Goal: Find specific page/section: Find specific page/section

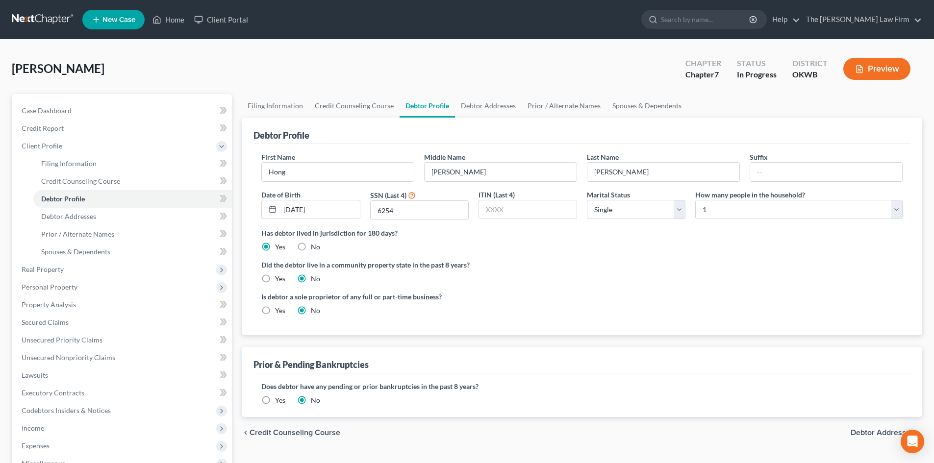
select select "0"
click at [46, 113] on span "Case Dashboard" at bounding box center [47, 110] width 50 height 8
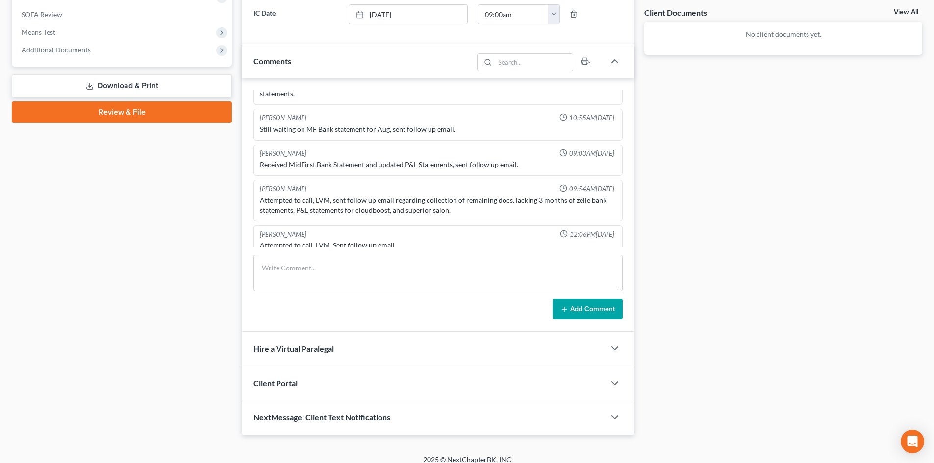
scroll to position [370, 0]
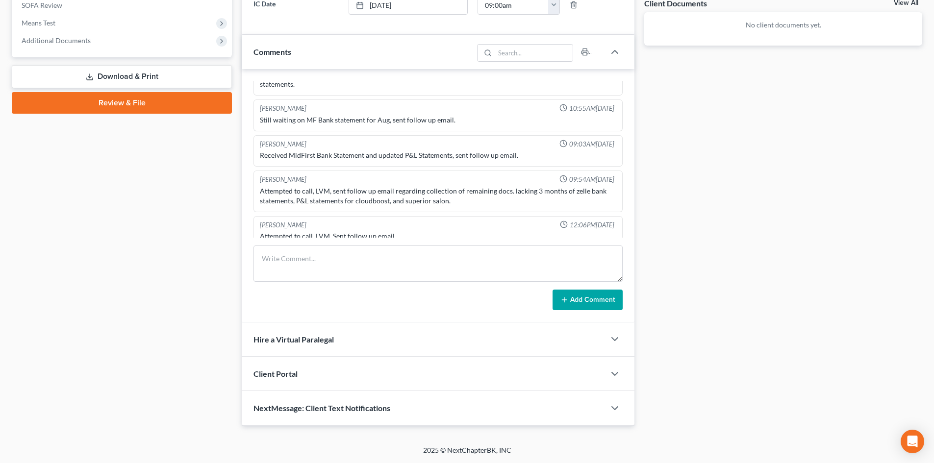
drag, startPoint x: 321, startPoint y: 257, endPoint x: 315, endPoint y: 200, distance: 57.3
click at [321, 258] on div "[PERSON_NAME] 09:42AM[DATE] Ch & district not conf. [PERSON_NAME] 11:59AM[DATE]…" at bounding box center [438, 195] width 393 height 253
click at [304, 260] on textarea at bounding box center [437, 264] width 369 height 36
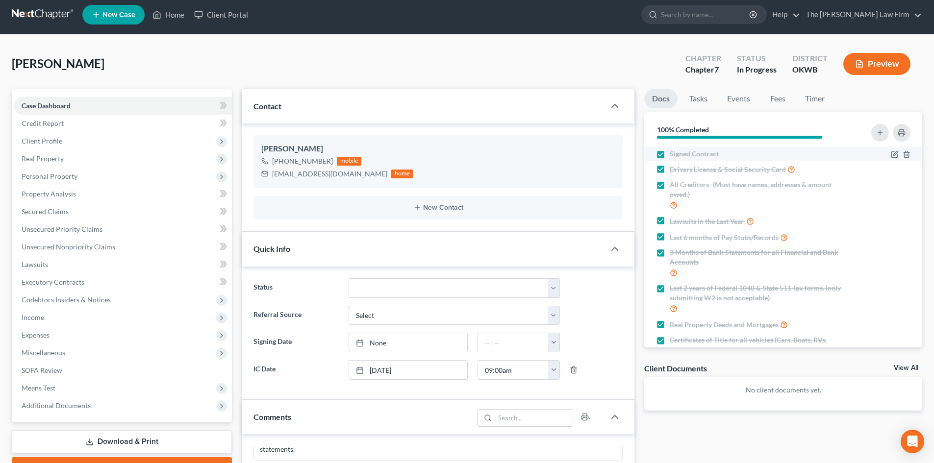
scroll to position [0, 0]
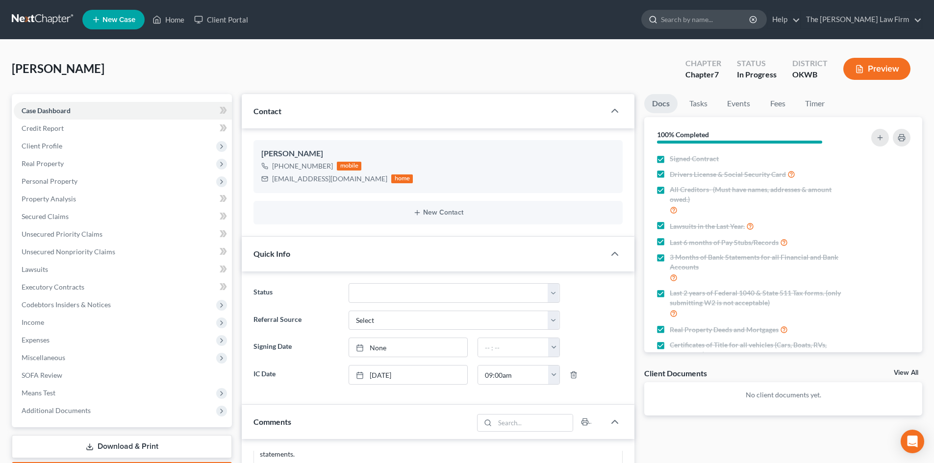
click at [713, 22] on input "search" at bounding box center [706, 19] width 90 height 18
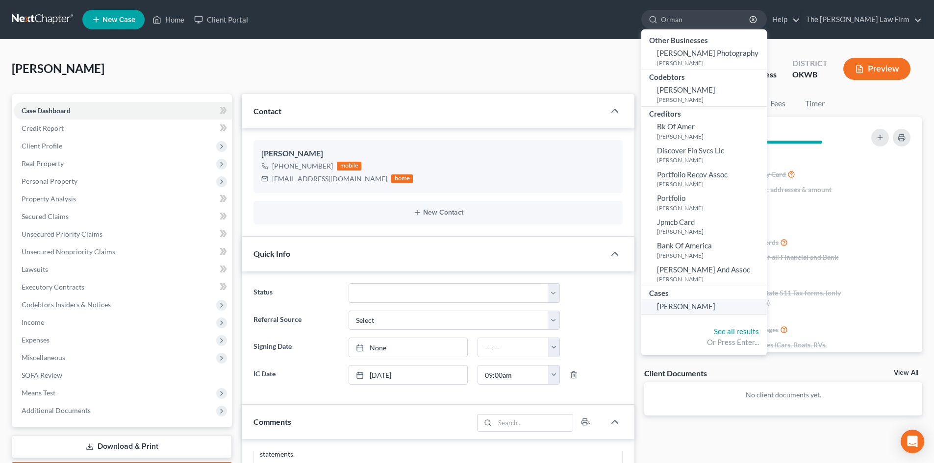
type input "Orman"
click at [746, 307] on link "[PERSON_NAME]" at bounding box center [703, 306] width 125 height 15
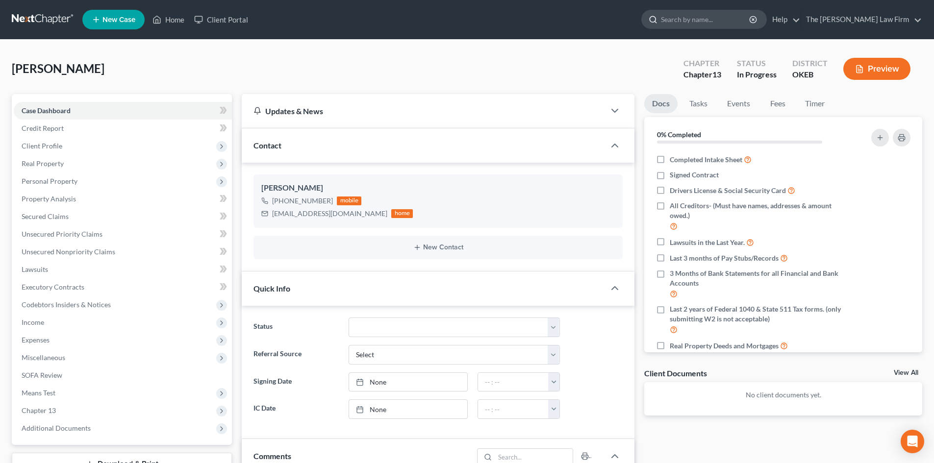
click at [724, 21] on input "search" at bounding box center [706, 19] width 90 height 18
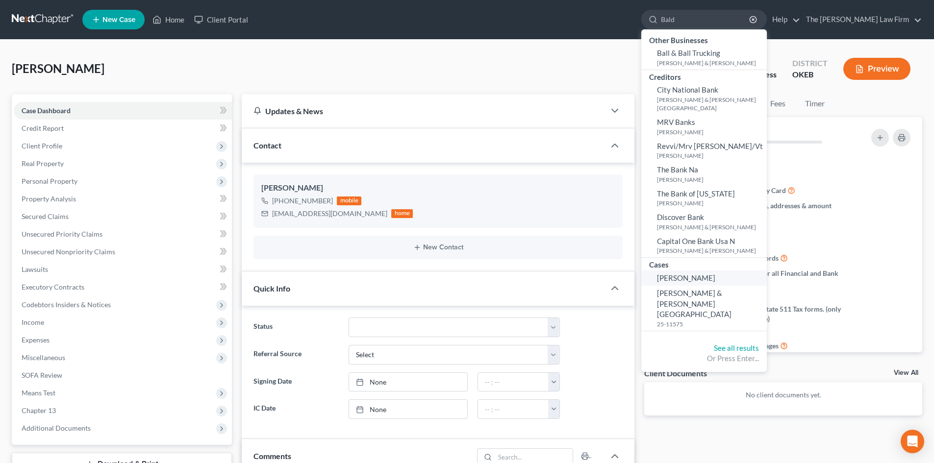
type input "Bald"
click at [715, 273] on span "[PERSON_NAME]" at bounding box center [686, 277] width 58 height 9
